Goal: Task Accomplishment & Management: Manage account settings

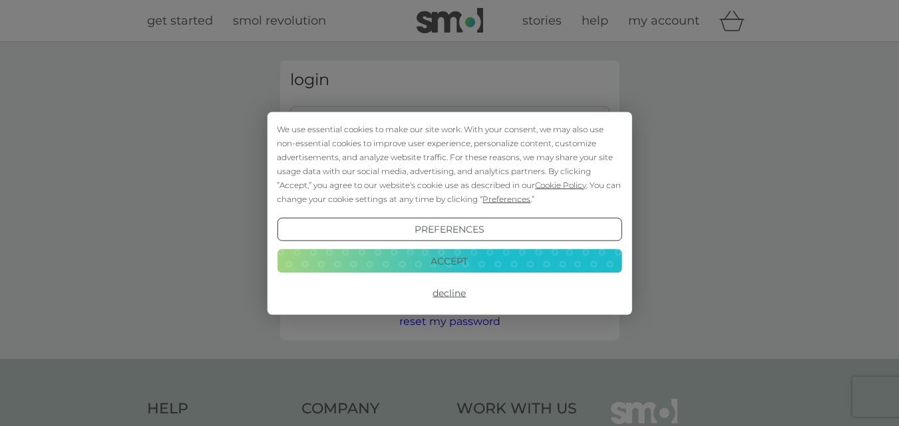
type input "samandpaulw@ntlworld.com"
click at [465, 291] on button "Decline" at bounding box center [449, 293] width 345 height 24
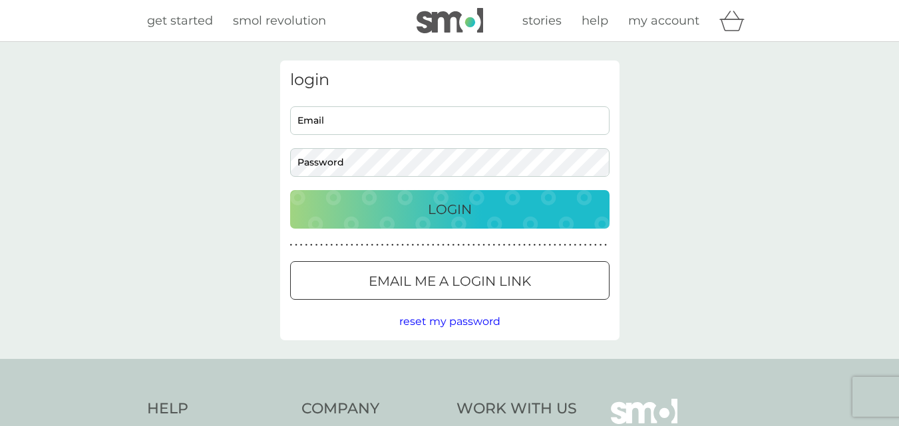
type input "[EMAIL_ADDRESS][DOMAIN_NAME]"
click at [442, 217] on p "Login" at bounding box center [450, 209] width 44 height 21
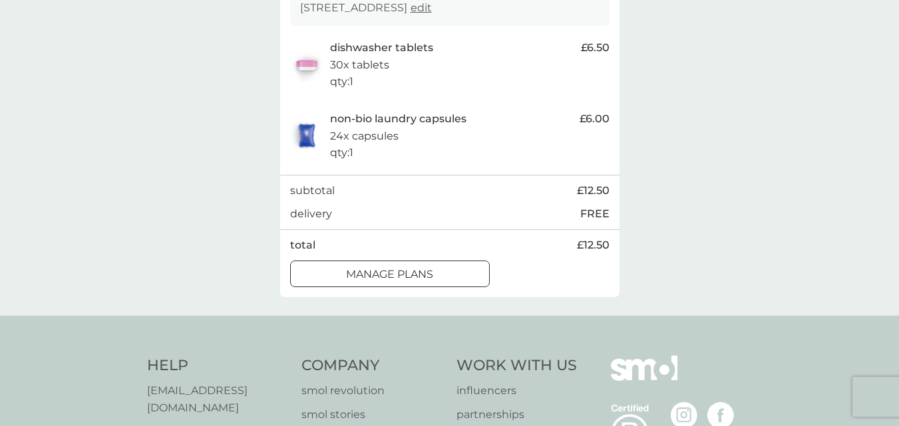
scroll to position [284, 0]
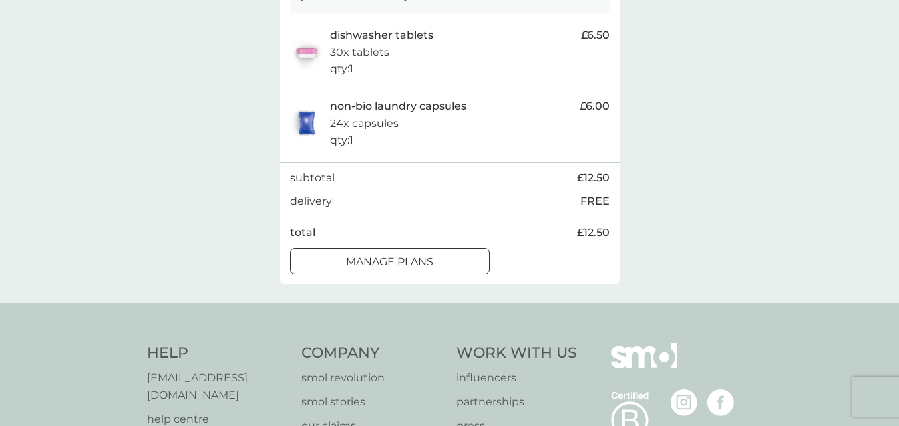
click at [406, 261] on div at bounding box center [406, 261] width 0 height 0
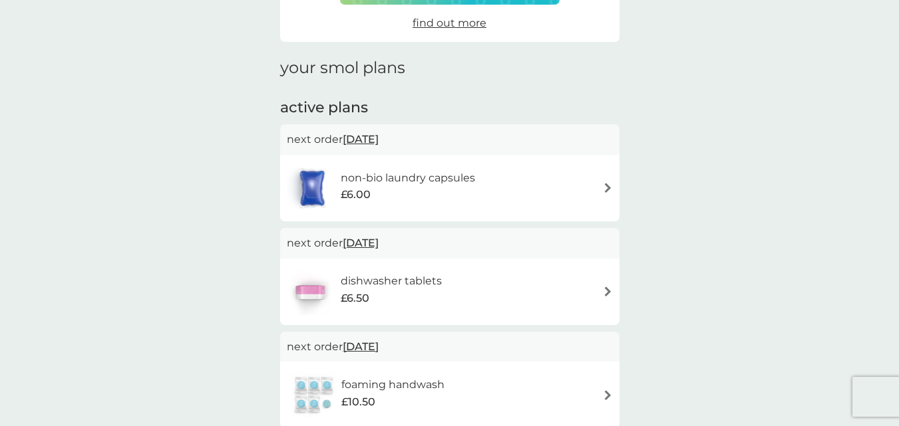
scroll to position [151, 0]
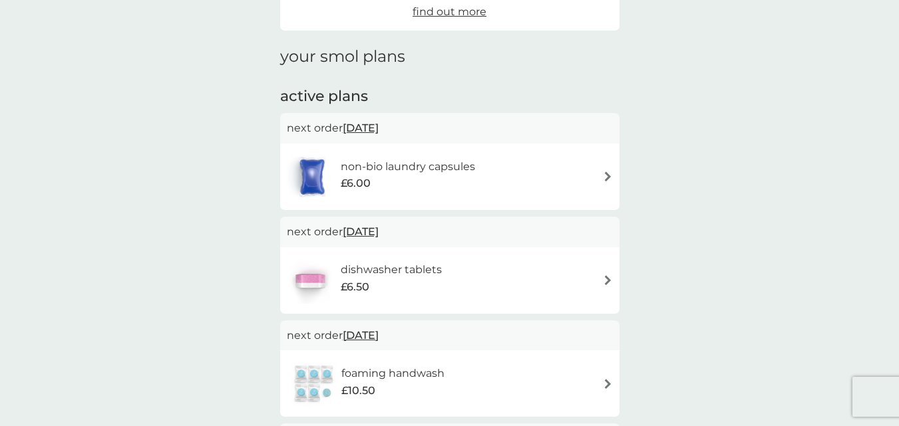
click at [606, 179] on img at bounding box center [608, 177] width 10 height 10
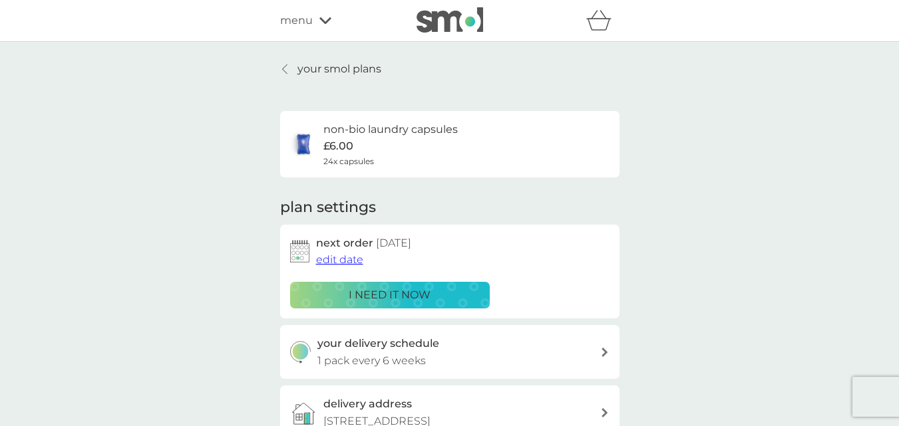
click at [353, 261] on span "edit date" at bounding box center [339, 259] width 47 height 13
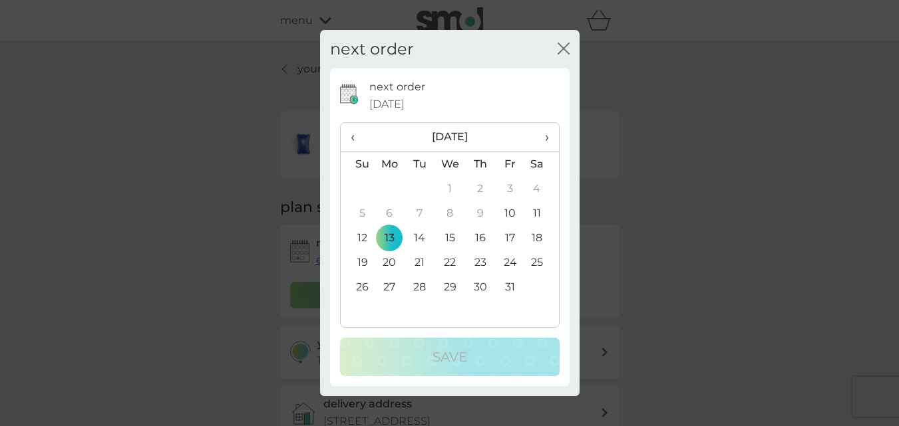
click at [549, 140] on th "›" at bounding box center [541, 137] width 33 height 29
click at [363, 211] on td "4" at bounding box center [358, 213] width 34 height 25
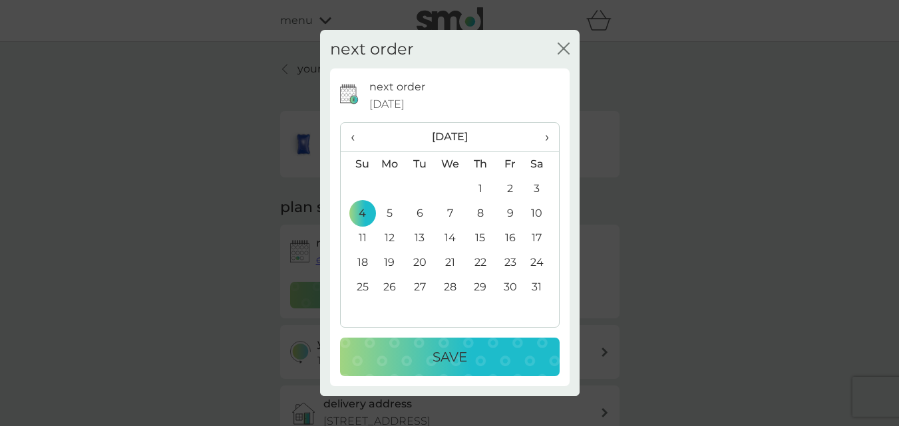
click at [436, 346] on button "Save" at bounding box center [450, 357] width 220 height 39
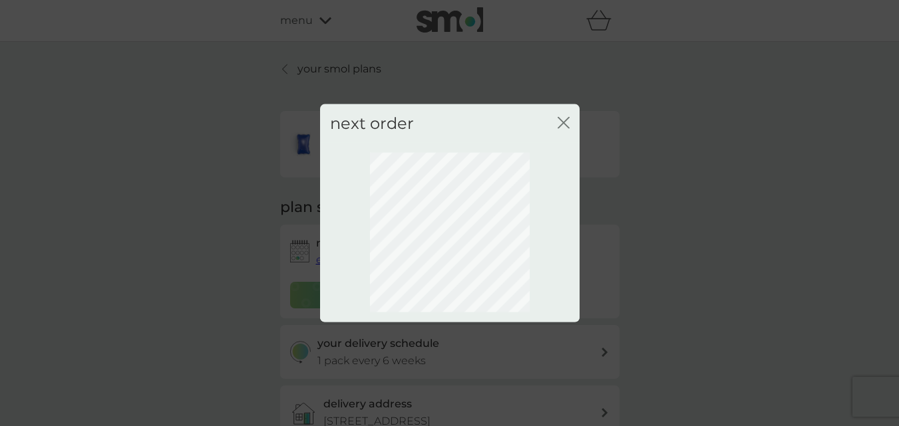
click at [565, 122] on icon "close" at bounding box center [564, 122] width 12 height 12
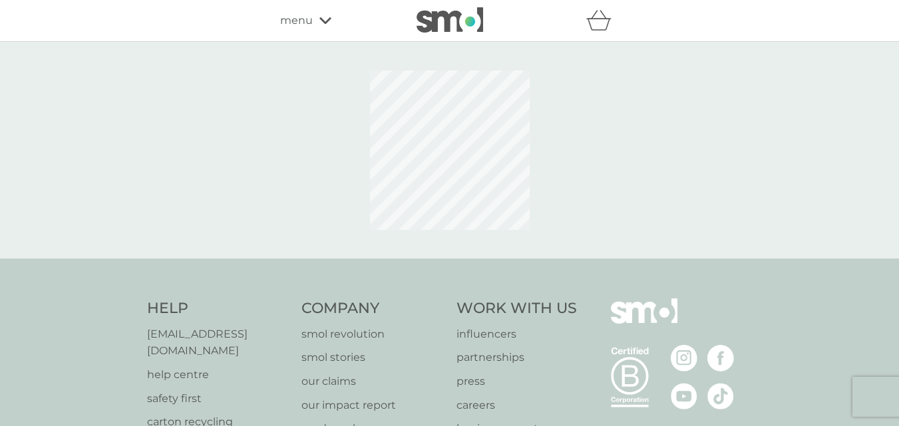
click at [562, 123] on div "good times close Your order will be processed on [DATE]" at bounding box center [449, 213] width 899 height 426
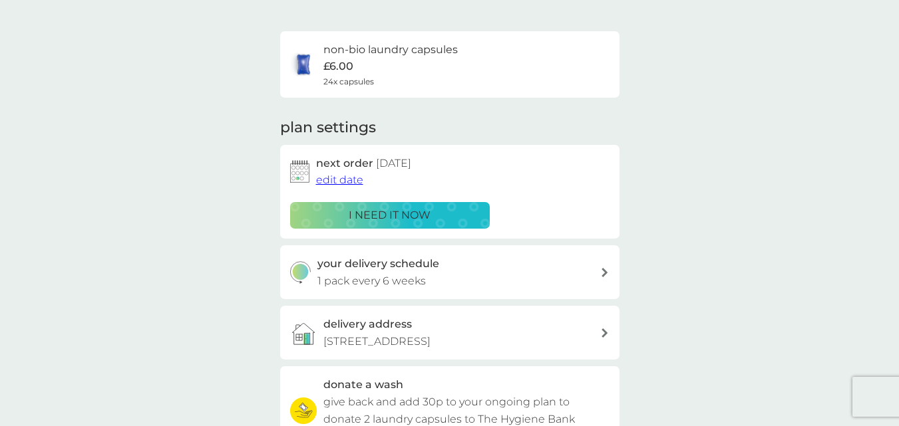
scroll to position [106, 0]
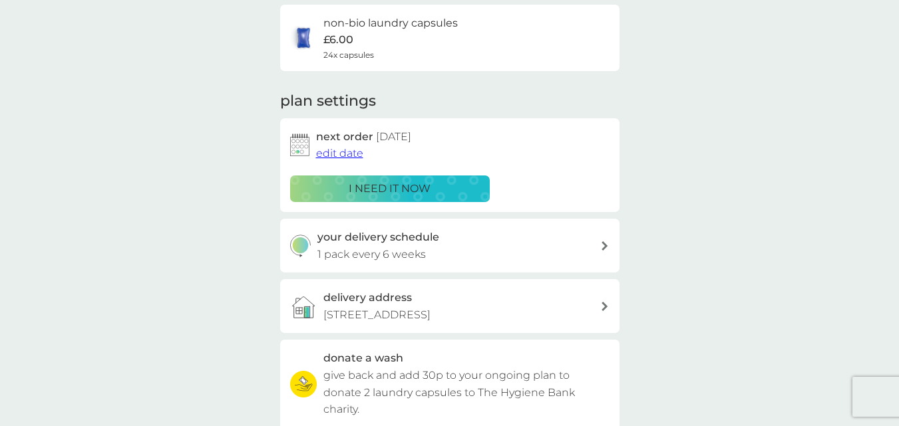
click at [607, 245] on icon at bounding box center [604, 245] width 7 height 9
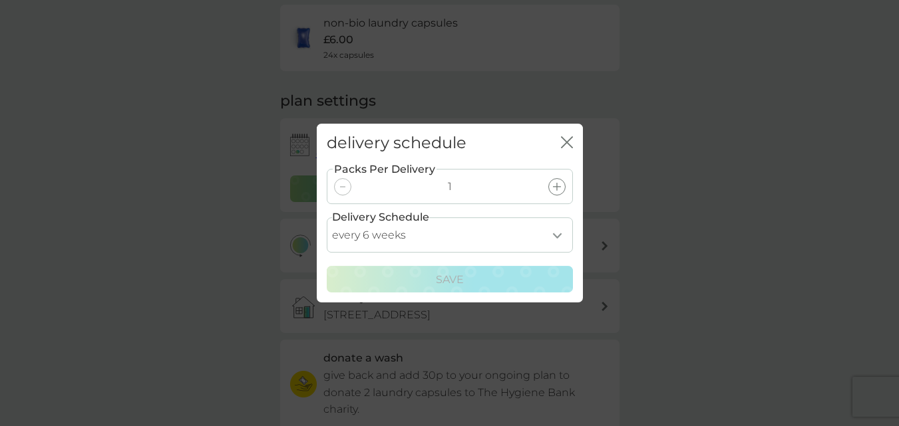
click at [557, 236] on select "every 1 week every 2 weeks every 3 weeks every 4 weeks every 5 weeks every 6 we…" at bounding box center [450, 235] width 246 height 35
select select "84"
click at [327, 218] on select "every 1 week every 2 weeks every 3 weeks every 4 weeks every 5 weeks every 6 we…" at bounding box center [450, 235] width 246 height 35
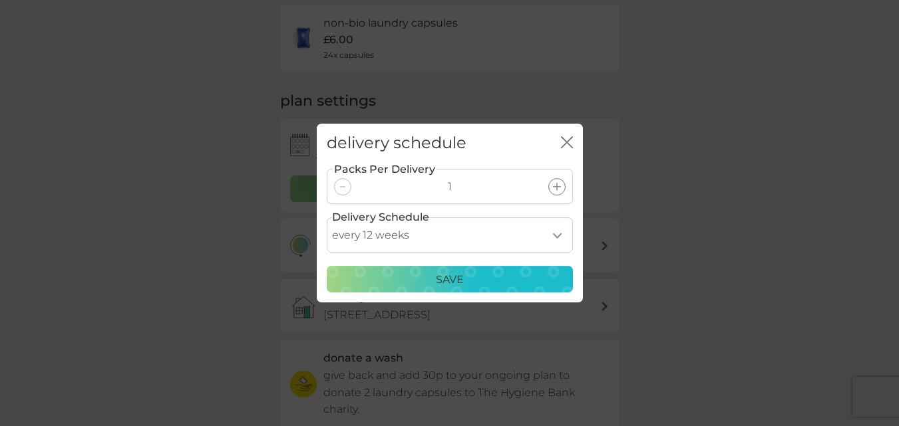
click at [477, 269] on button "Save" at bounding box center [450, 279] width 246 height 27
